Goal: Navigation & Orientation: Find specific page/section

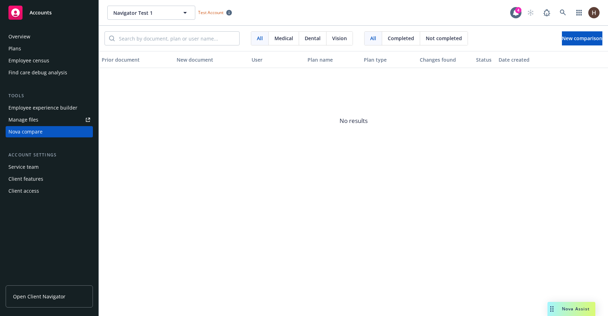
click at [55, 120] on link "Manage files" at bounding box center [49, 119] width 87 height 11
